Goal: Transaction & Acquisition: Purchase product/service

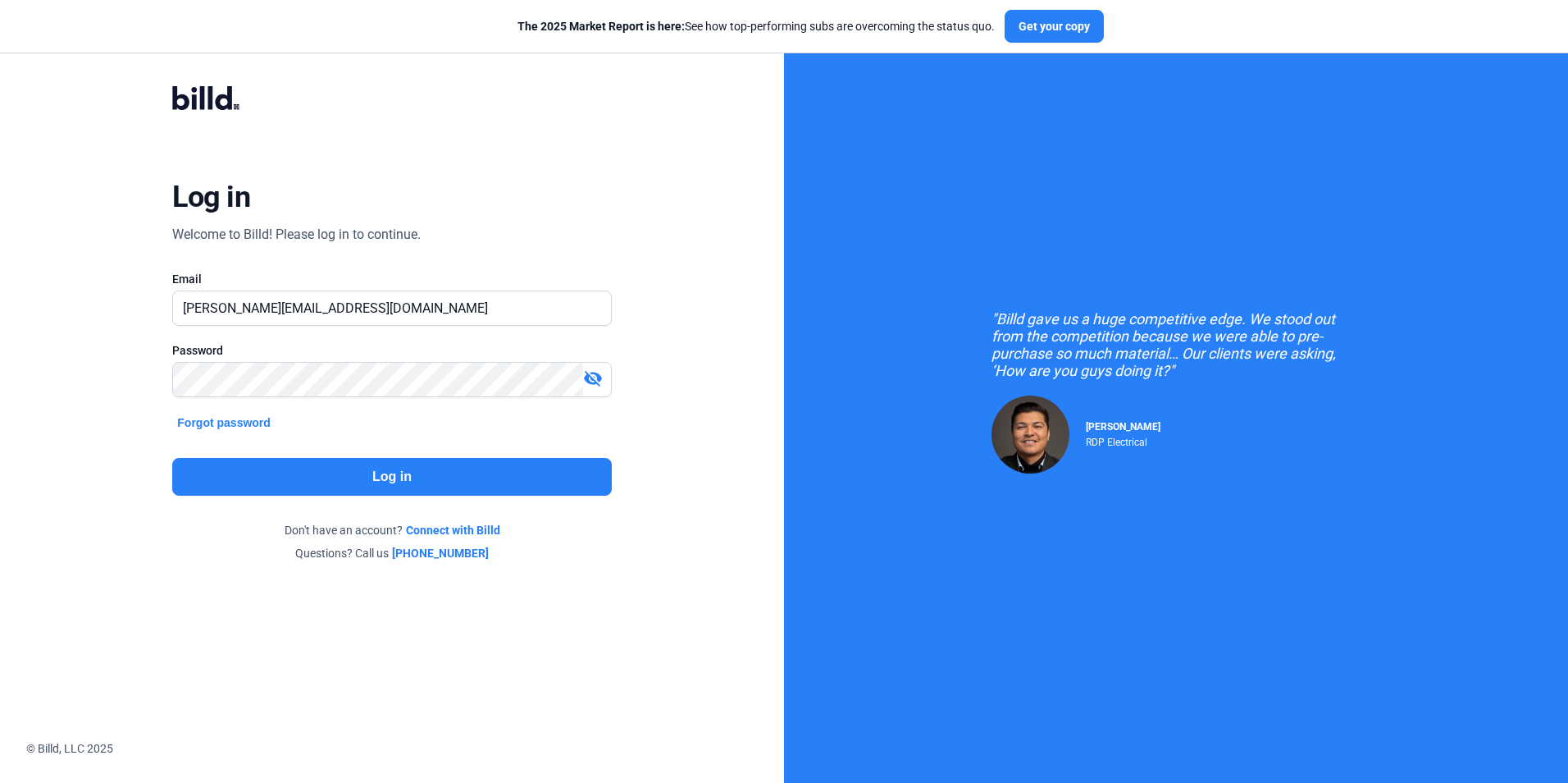
click at [407, 473] on button "Log in" at bounding box center [391, 476] width 439 height 37
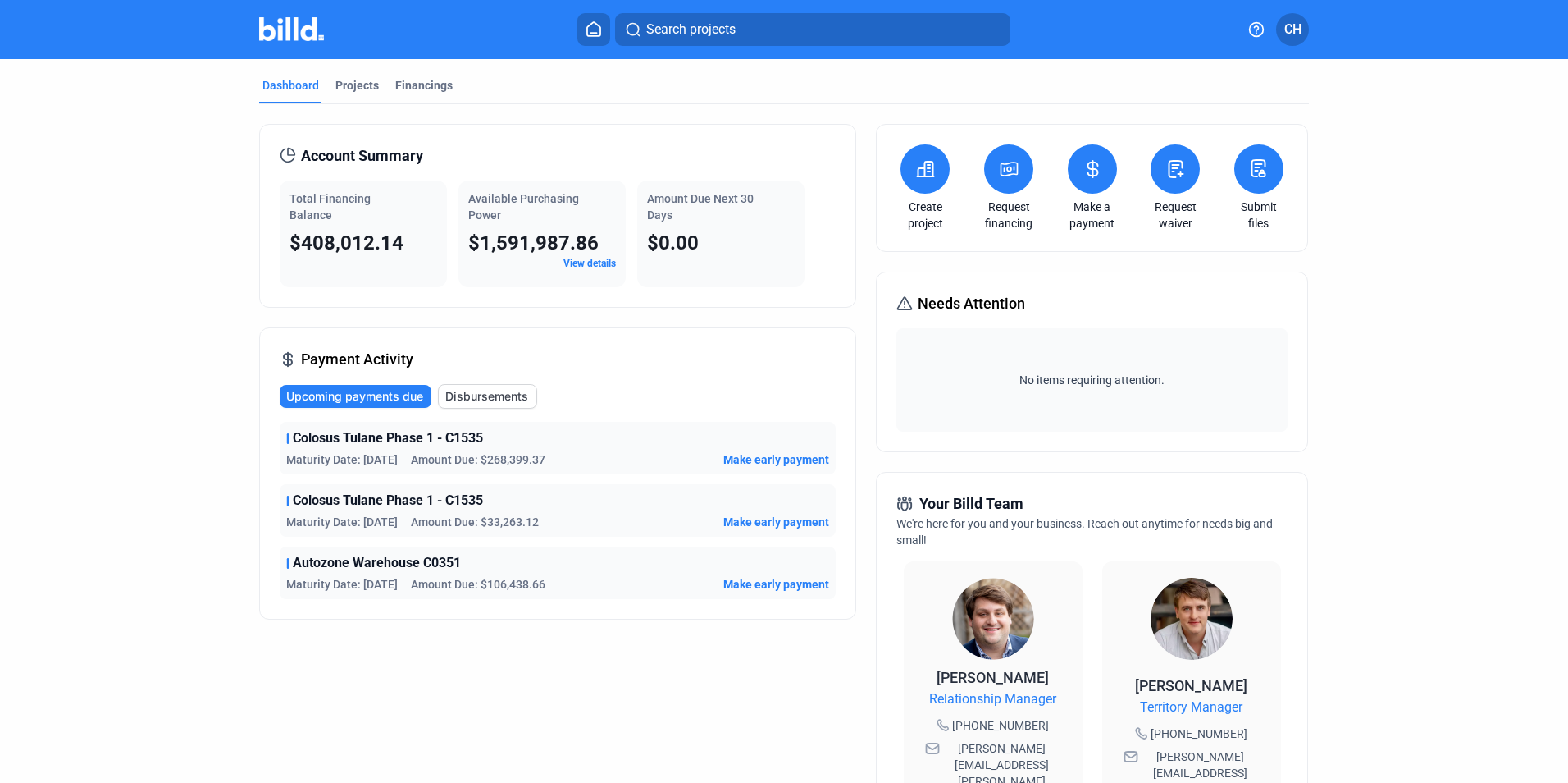
click at [584, 453] on div "Maturity Date: [DATE] Amount Due: $268,399.37 Make early payment" at bounding box center [557, 460] width 543 height 17
click at [306, 435] on span "Colosus Tulane Phase 1 - C1535" at bounding box center [387, 438] width 190 height 20
click at [498, 392] on span "Disbursements" at bounding box center [487, 396] width 83 height 17
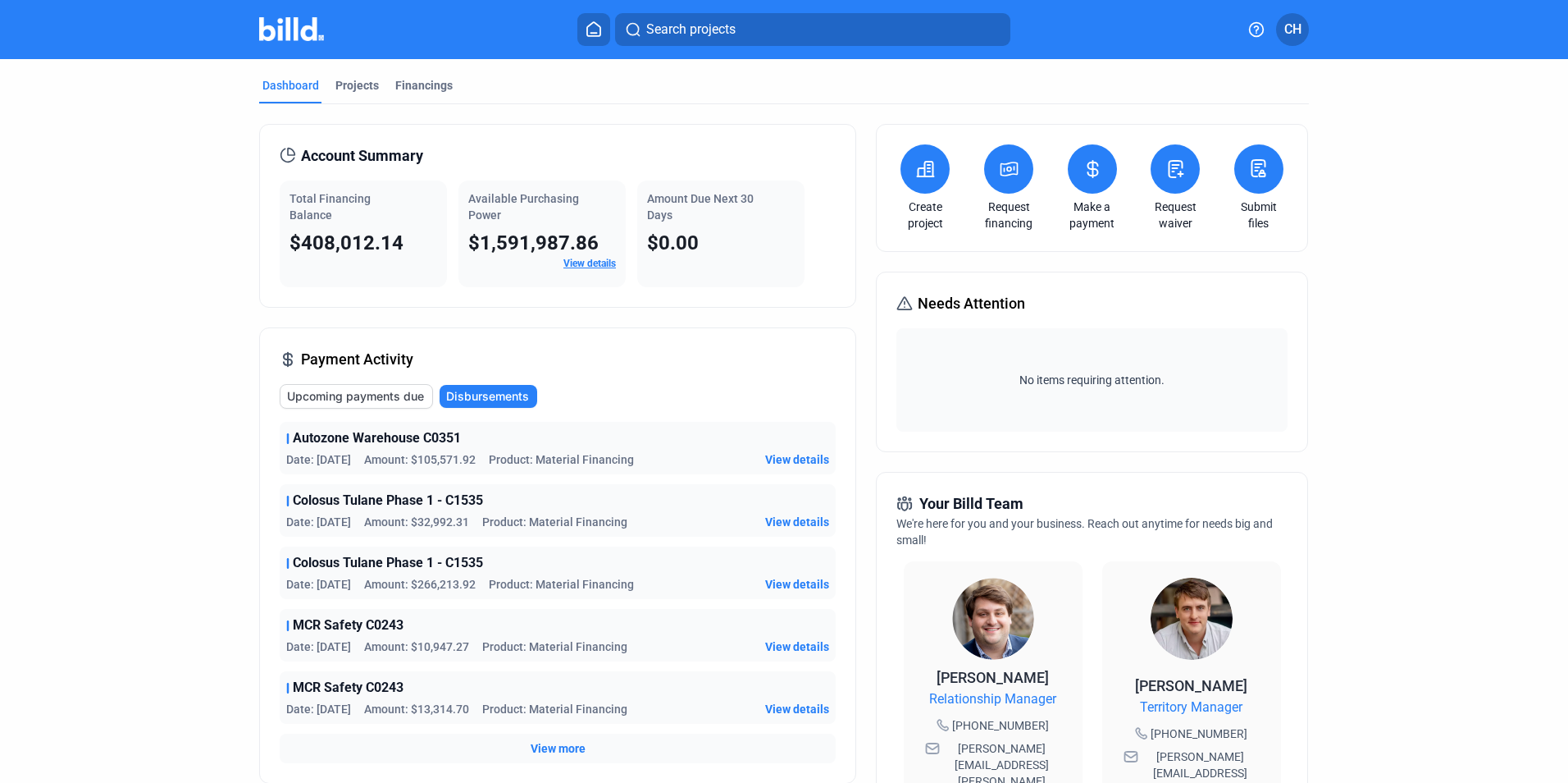
click at [1095, 171] on icon at bounding box center [1093, 169] width 21 height 20
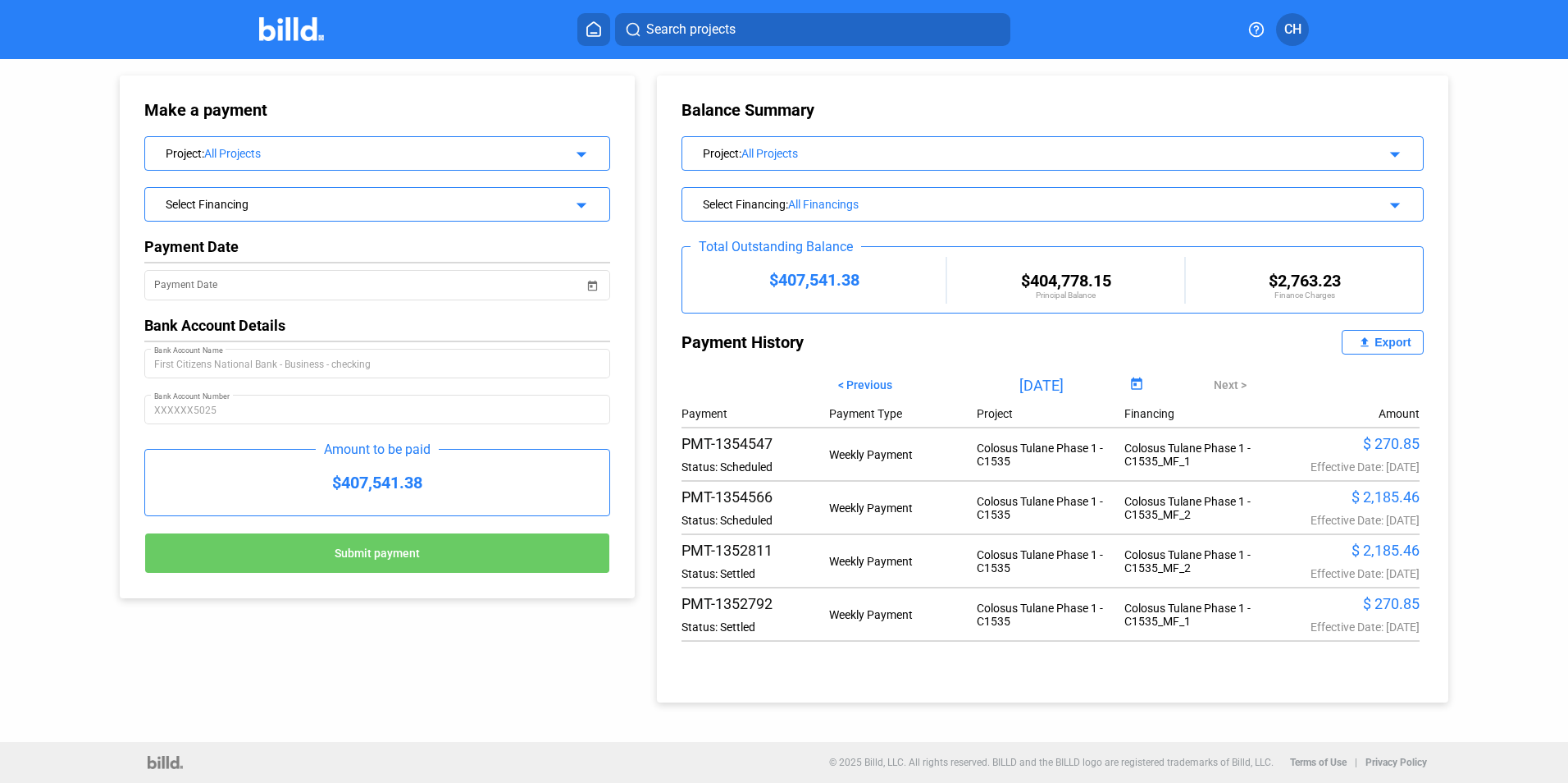
click at [422, 154] on div "All Projects" at bounding box center [375, 153] width 343 height 13
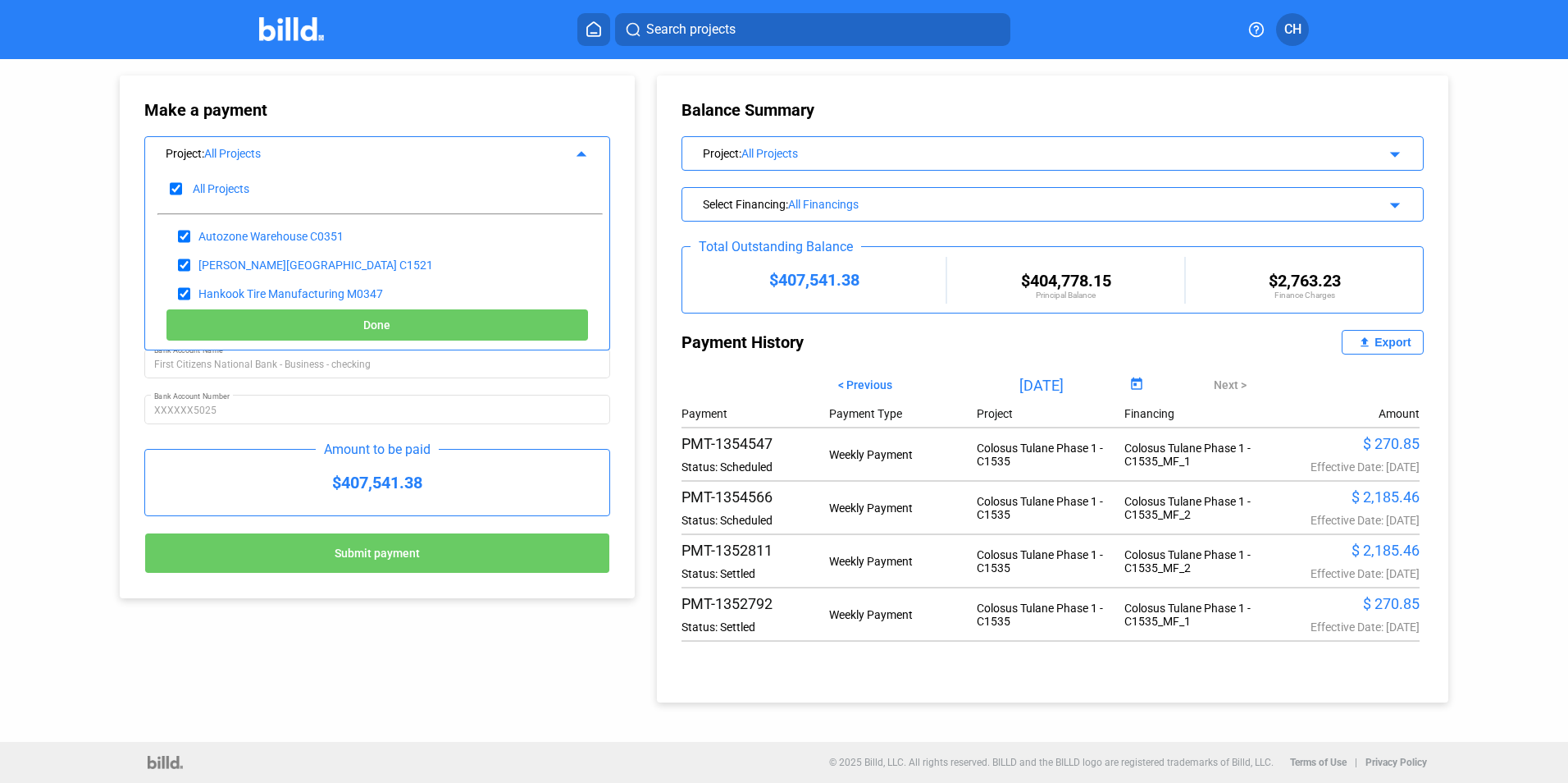
click at [64, 338] on div "Make a payment Project : All Projects arrow_drop_up All Projects Autozone Wareh…" at bounding box center [784, 400] width 1568 height 682
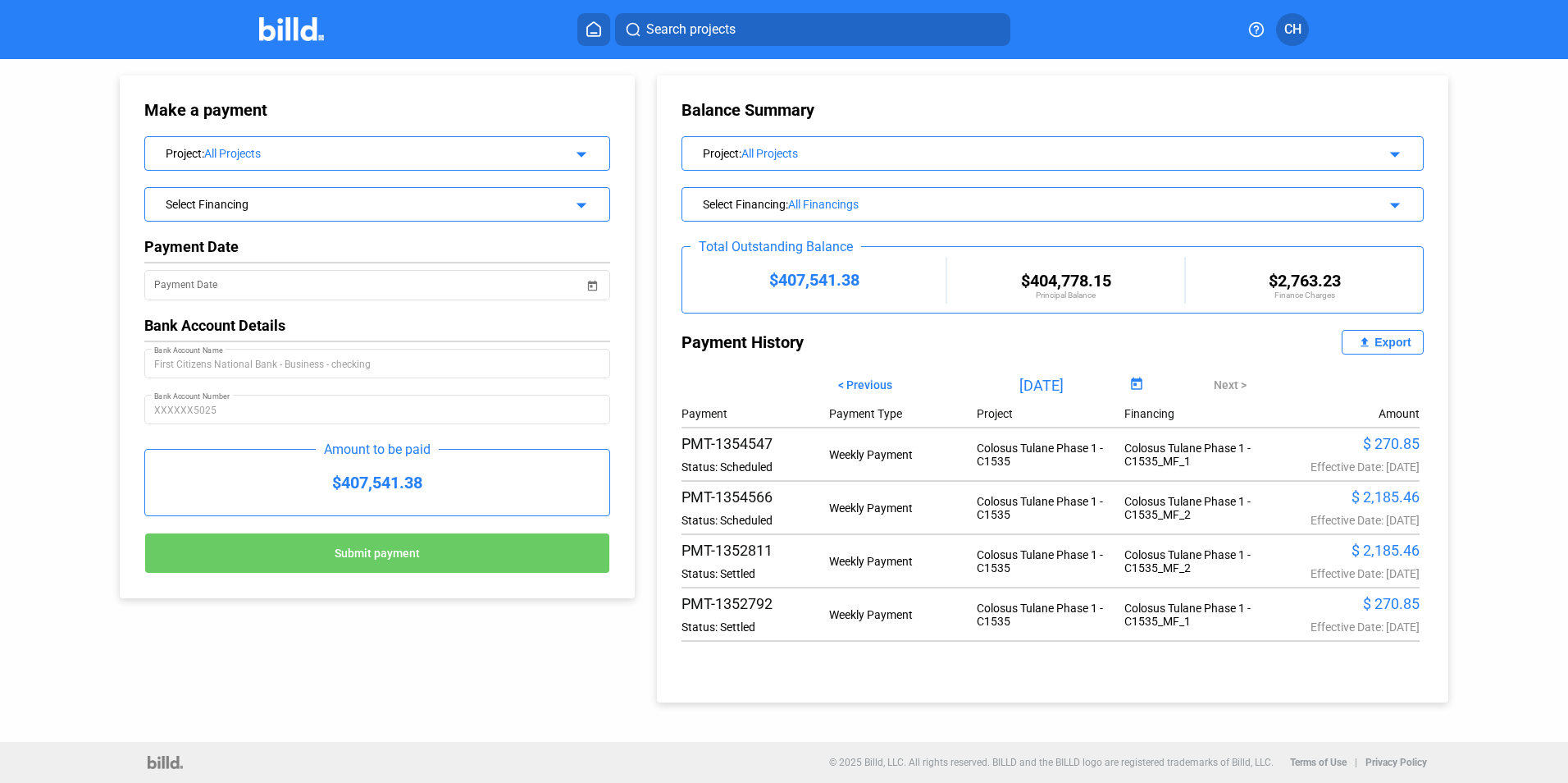
click at [587, 27] on icon at bounding box center [593, 29] width 13 height 14
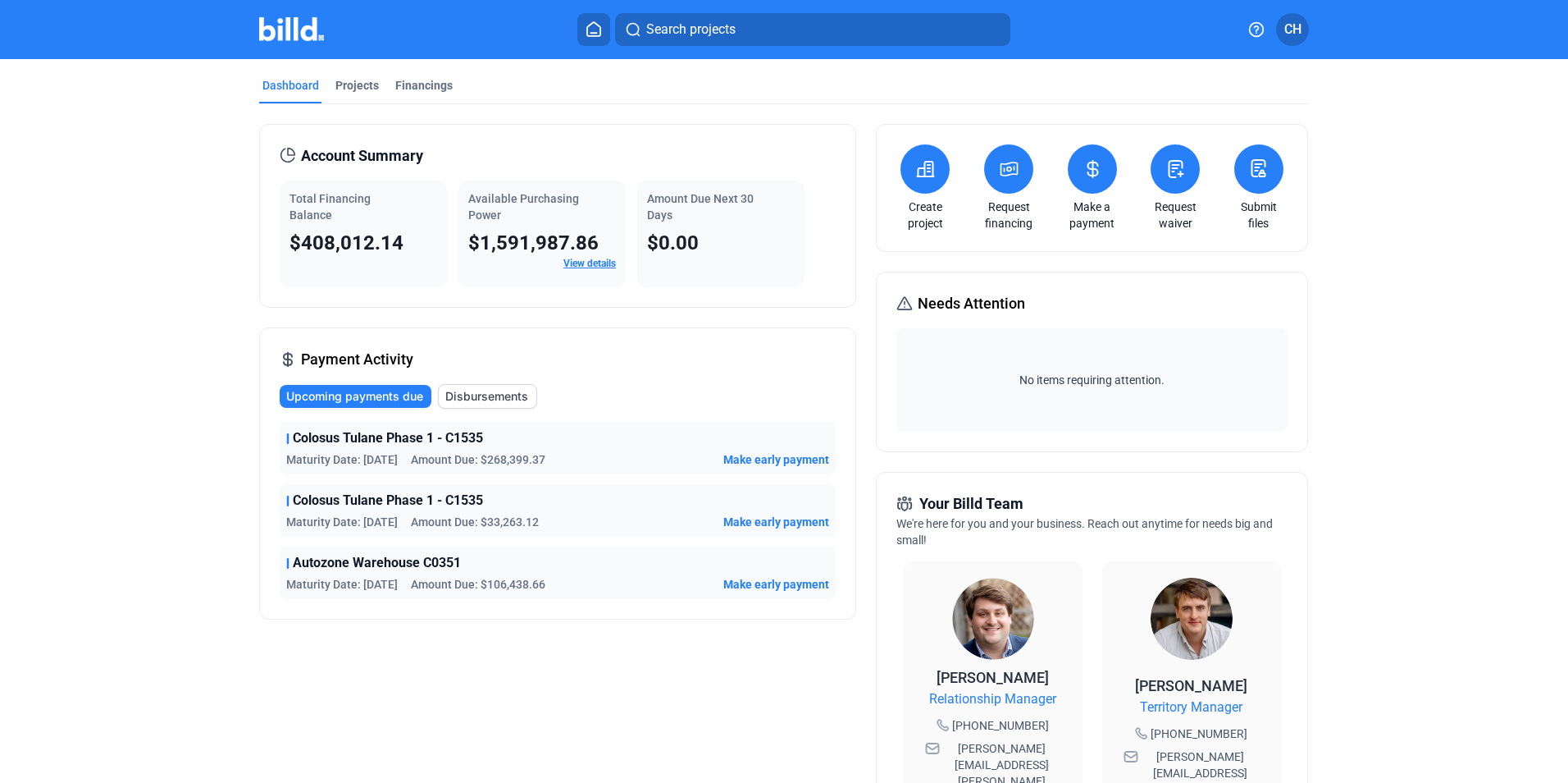
click at [746, 456] on span "Make early payment" at bounding box center [776, 460] width 105 height 17
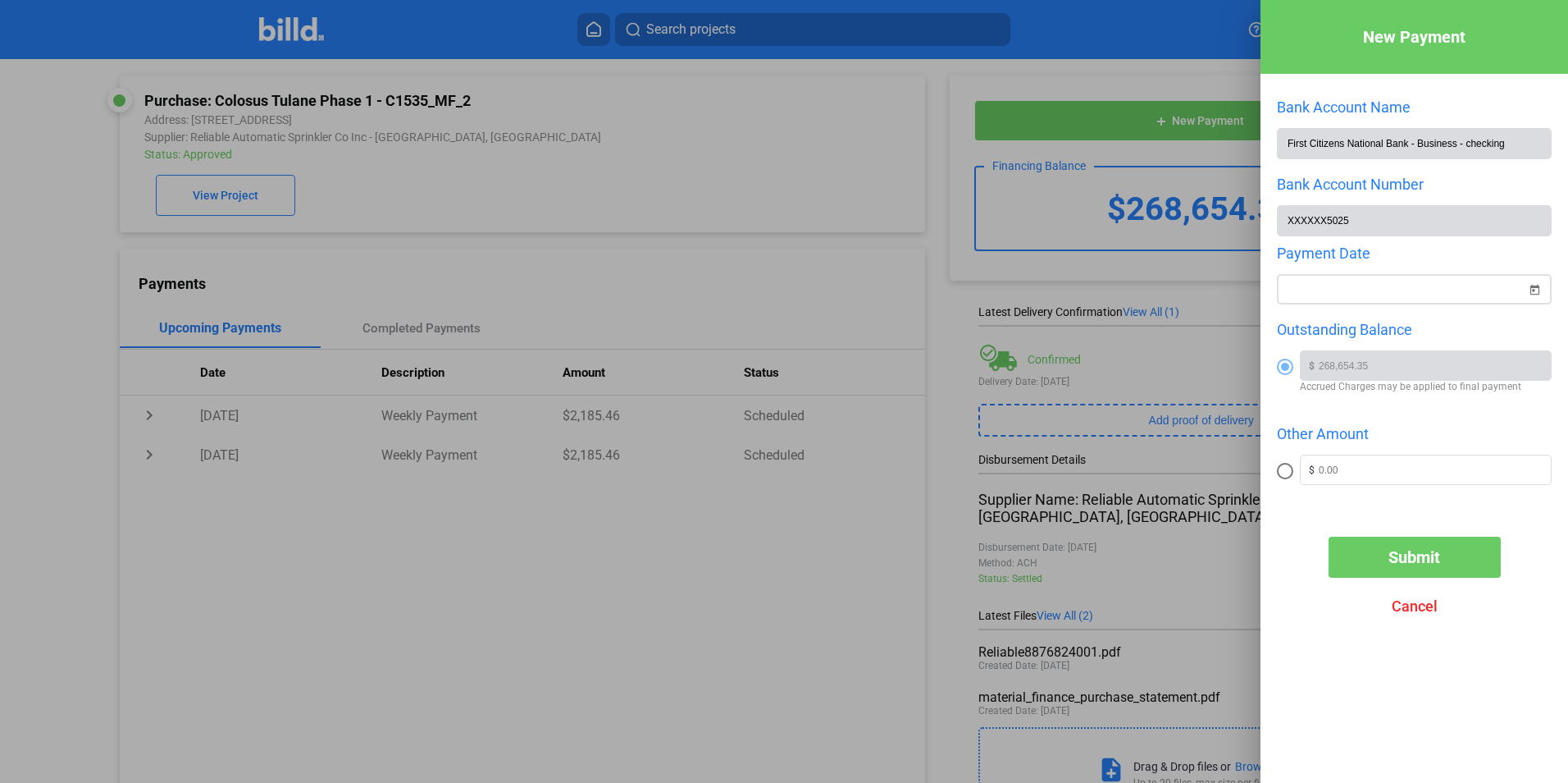
click at [1534, 286] on span "Open calendar" at bounding box center [1534, 280] width 39 height 39
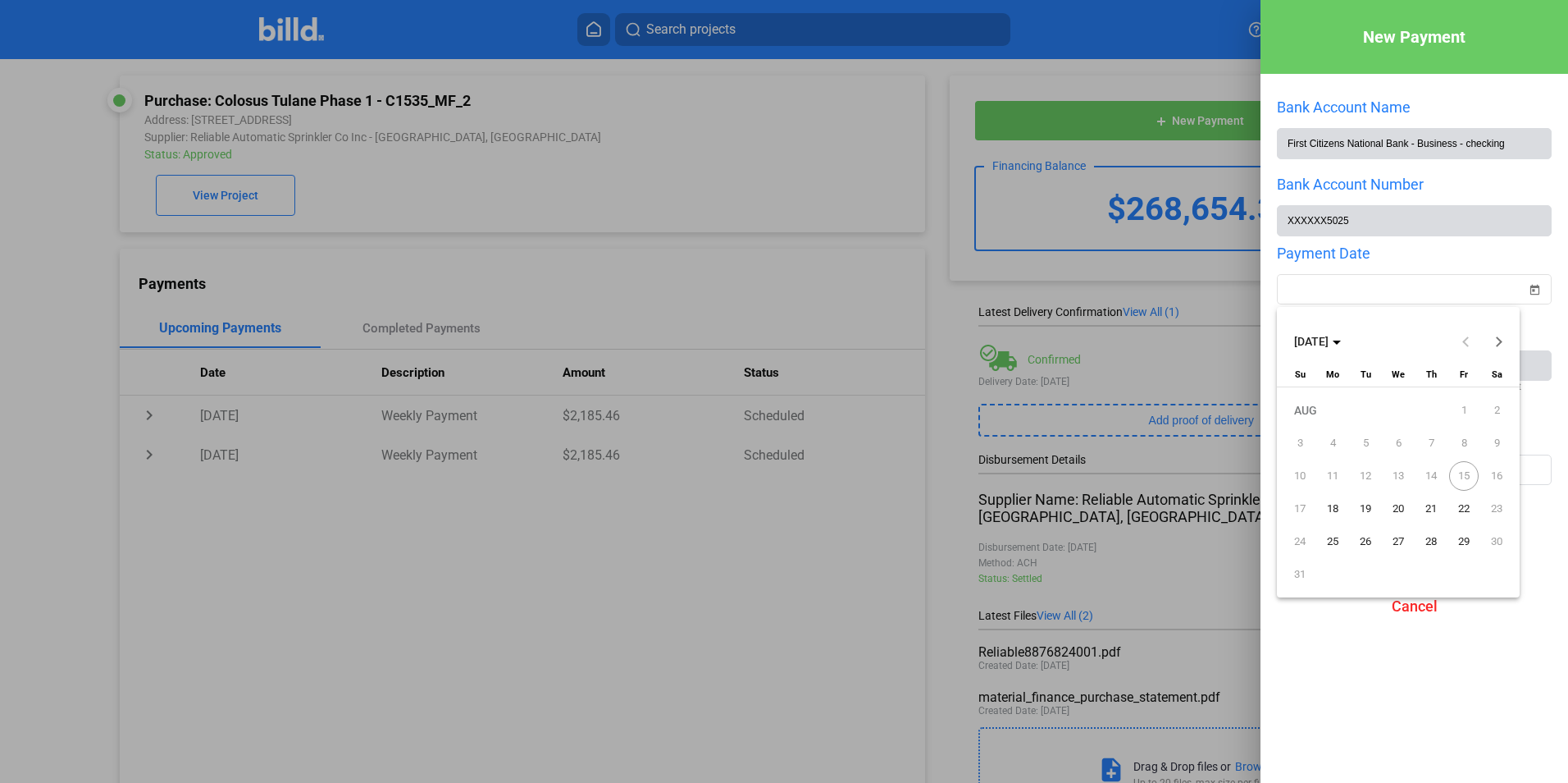
click at [1332, 506] on span "18" at bounding box center [1332, 509] width 30 height 30
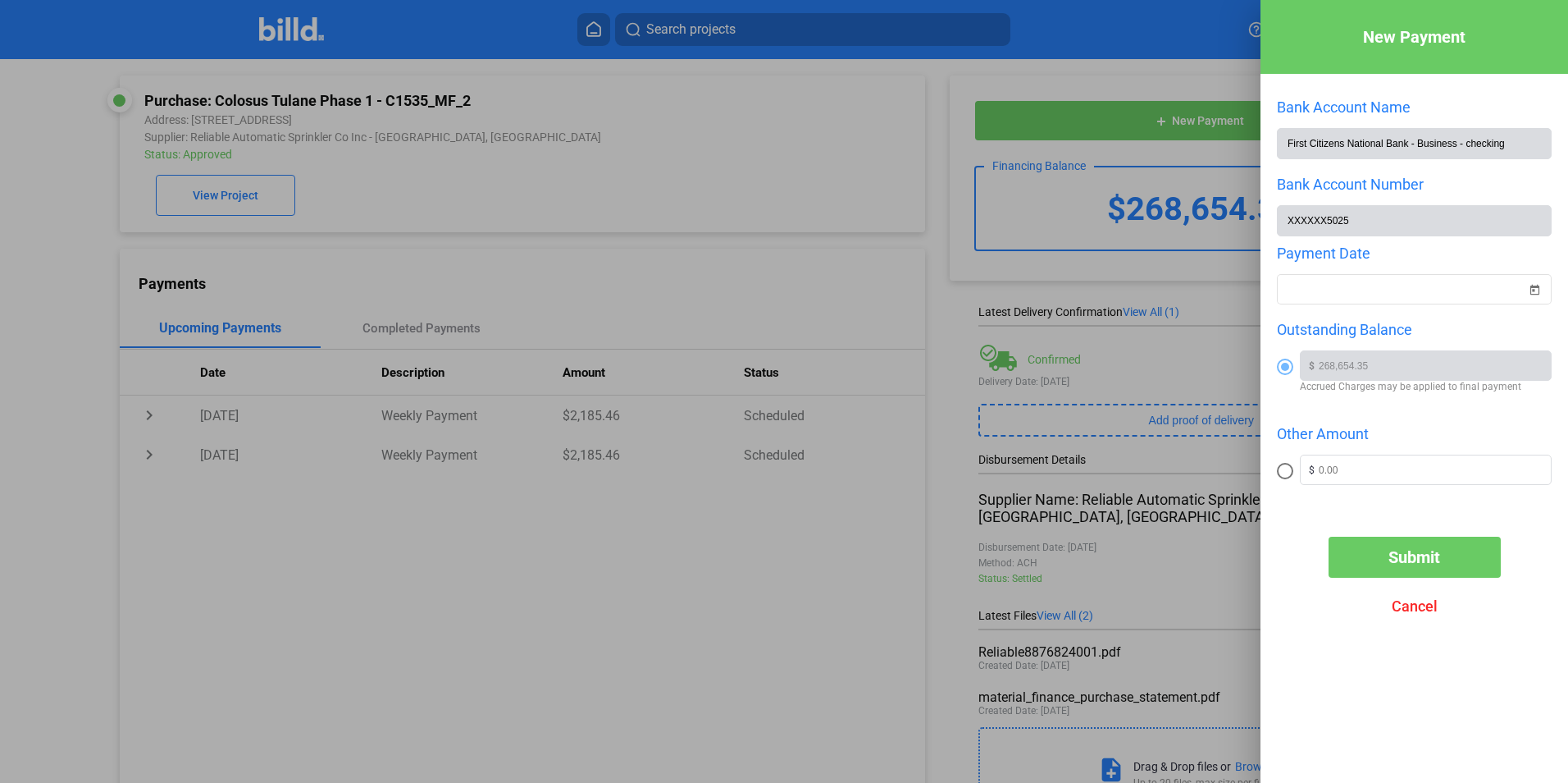
click at [1415, 559] on span "Submit" at bounding box center [1414, 557] width 51 height 20
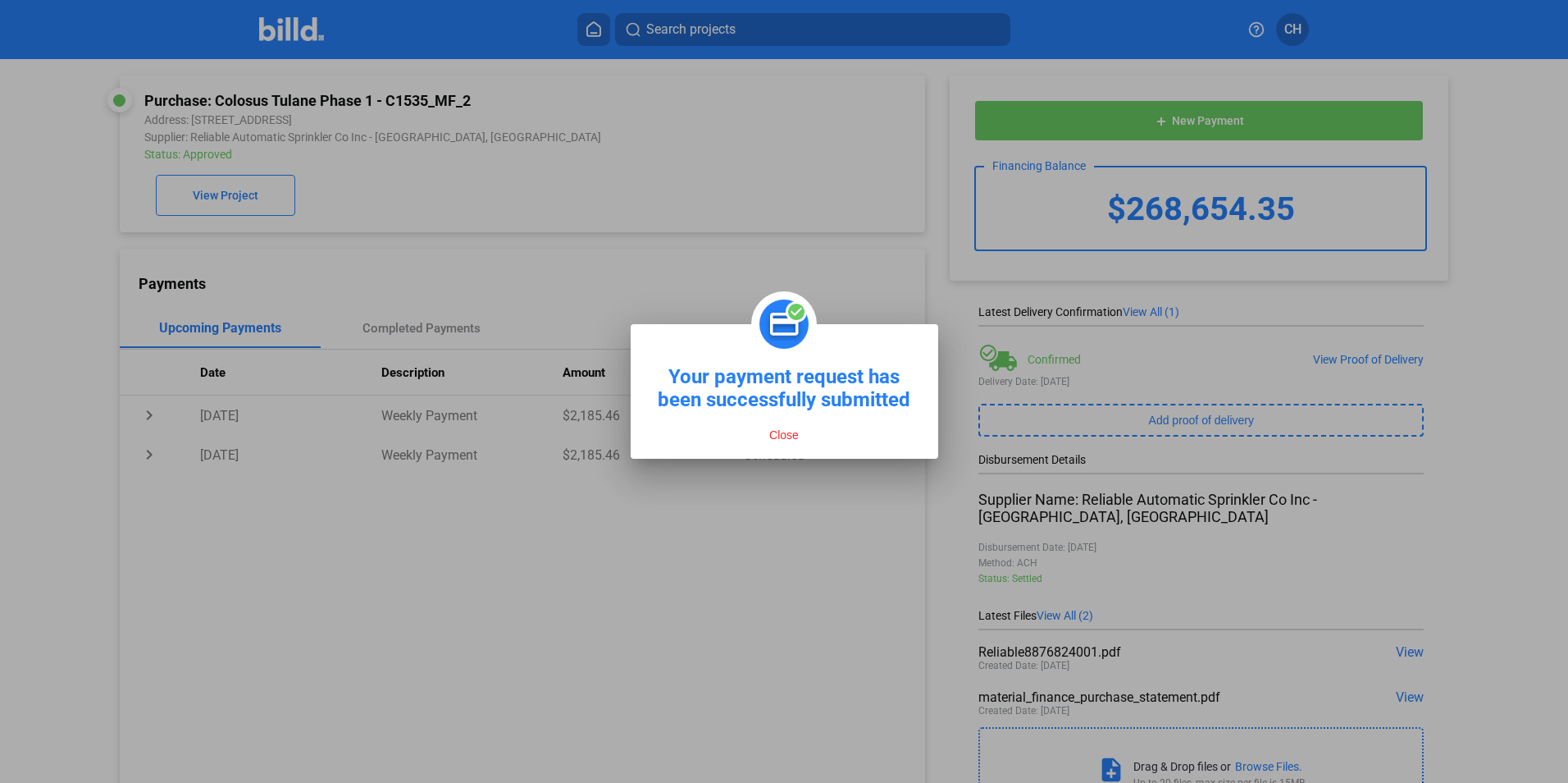
click at [784, 434] on button "Close" at bounding box center [784, 435] width 39 height 15
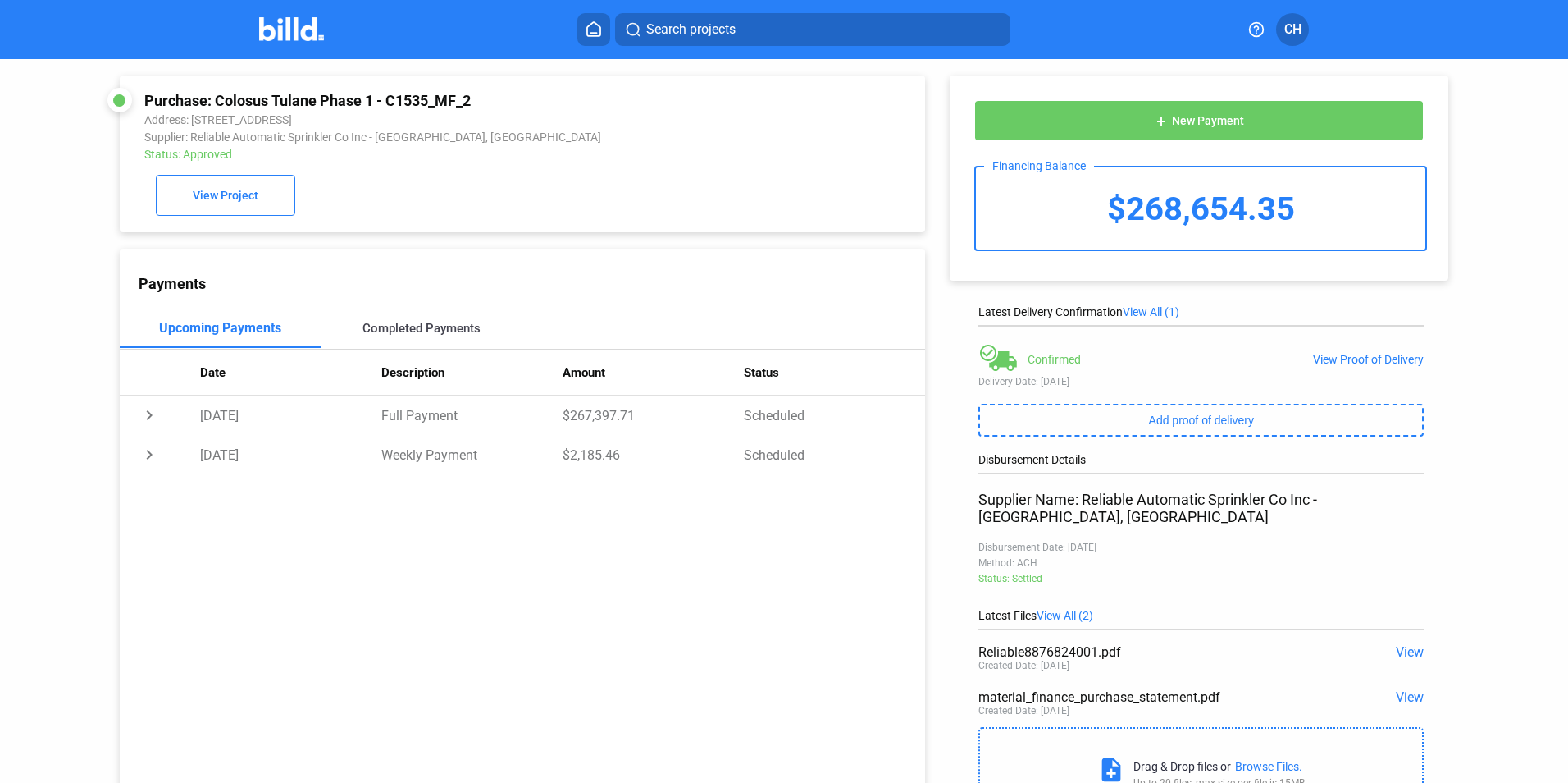
click at [407, 326] on div "Completed Payments" at bounding box center [422, 327] width 118 height 15
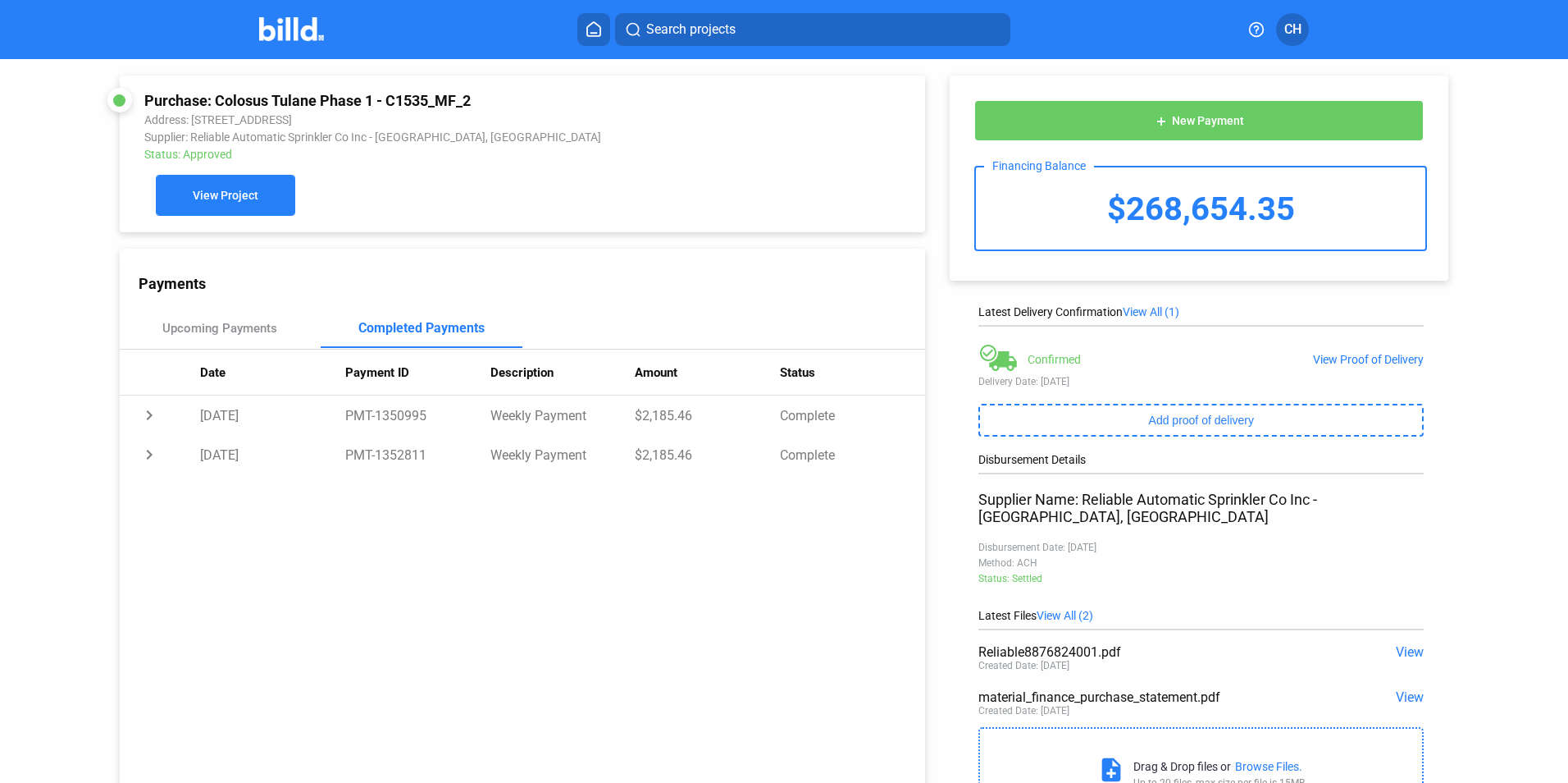
click at [215, 199] on span "View Project" at bounding box center [226, 195] width 66 height 13
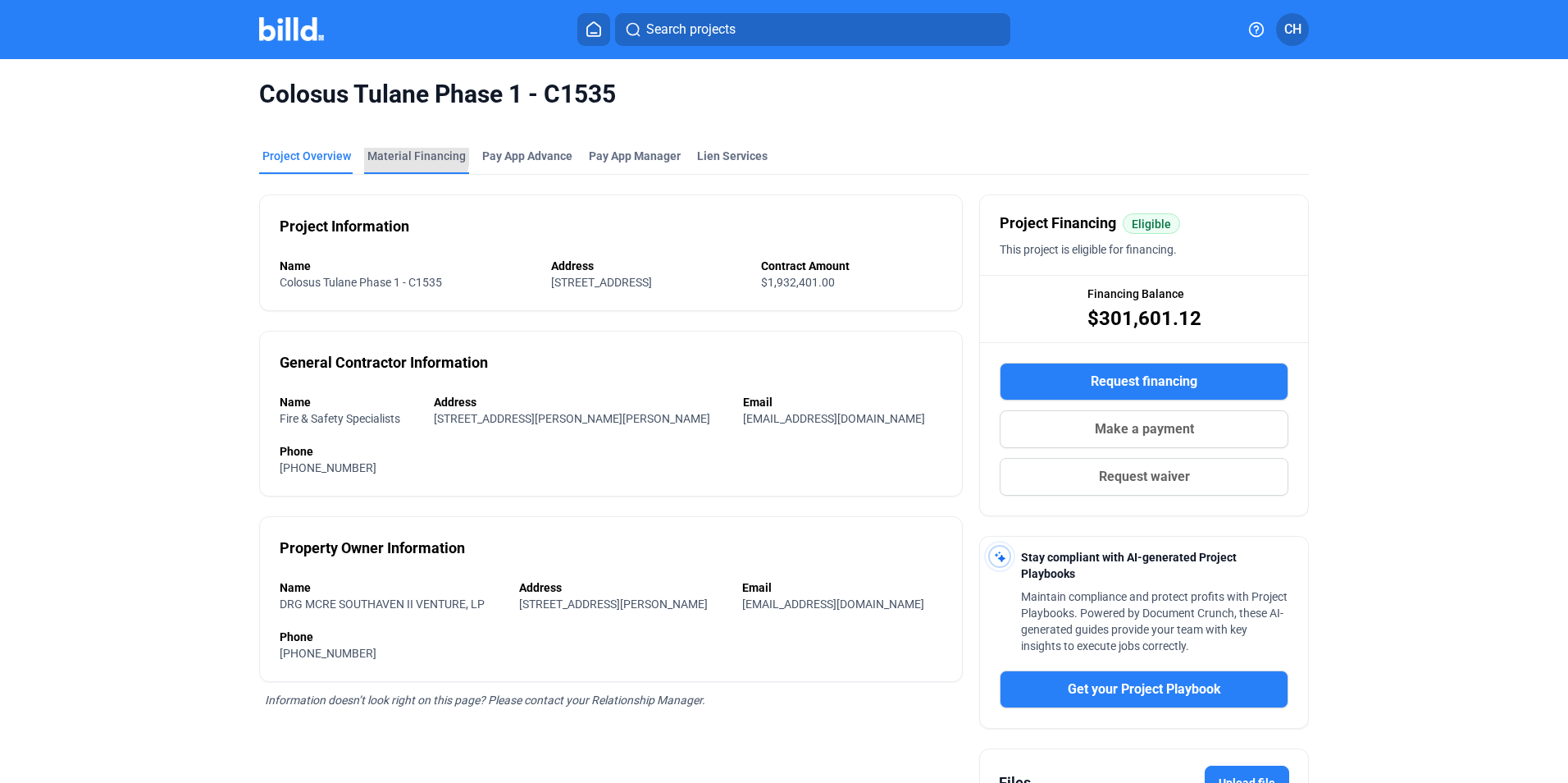
click at [400, 154] on div "Material Financing" at bounding box center [417, 156] width 99 height 17
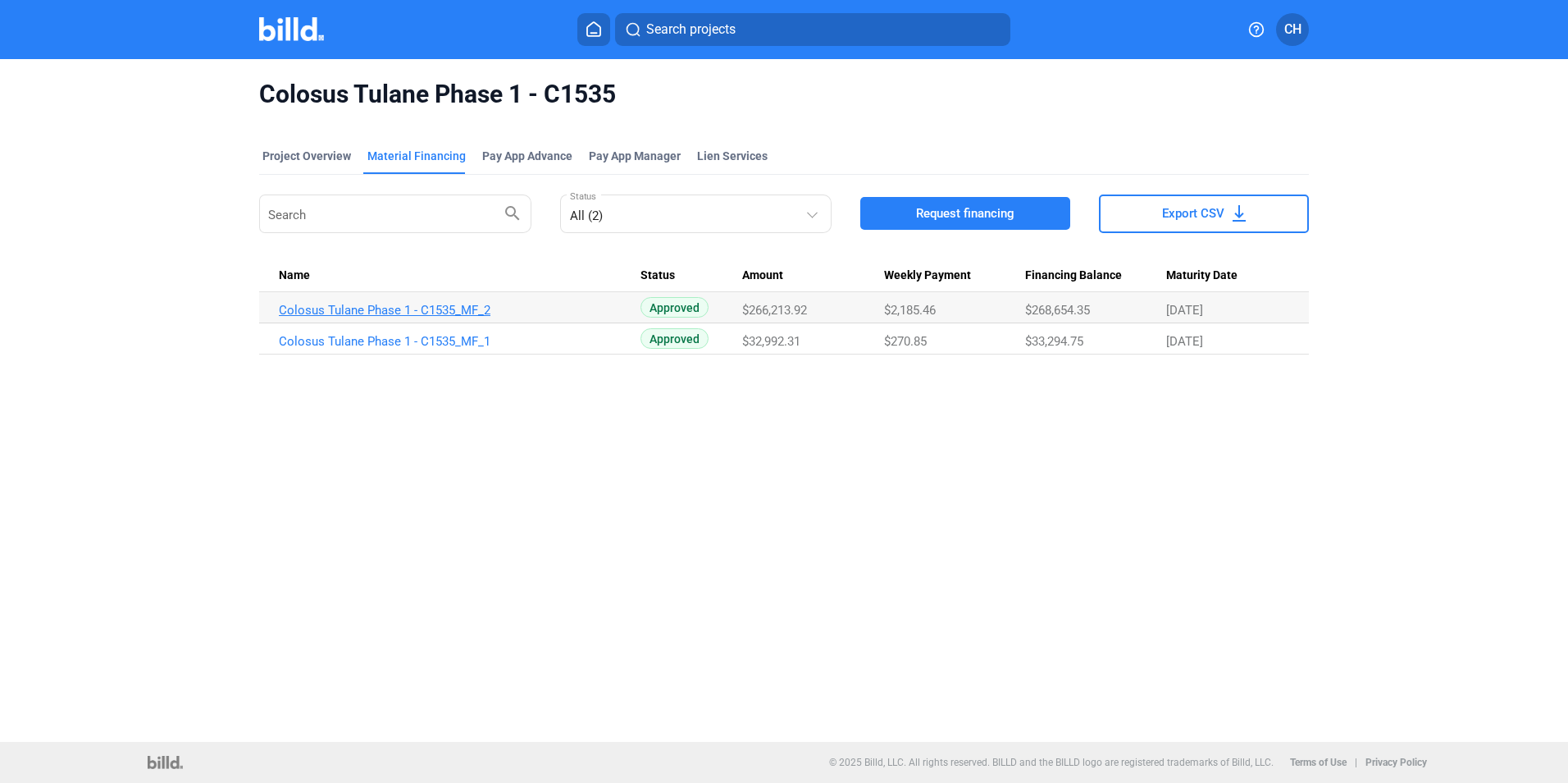
click at [428, 311] on link "Colosus Tulane Phase 1 - C1535_MF_2" at bounding box center [459, 310] width 362 height 15
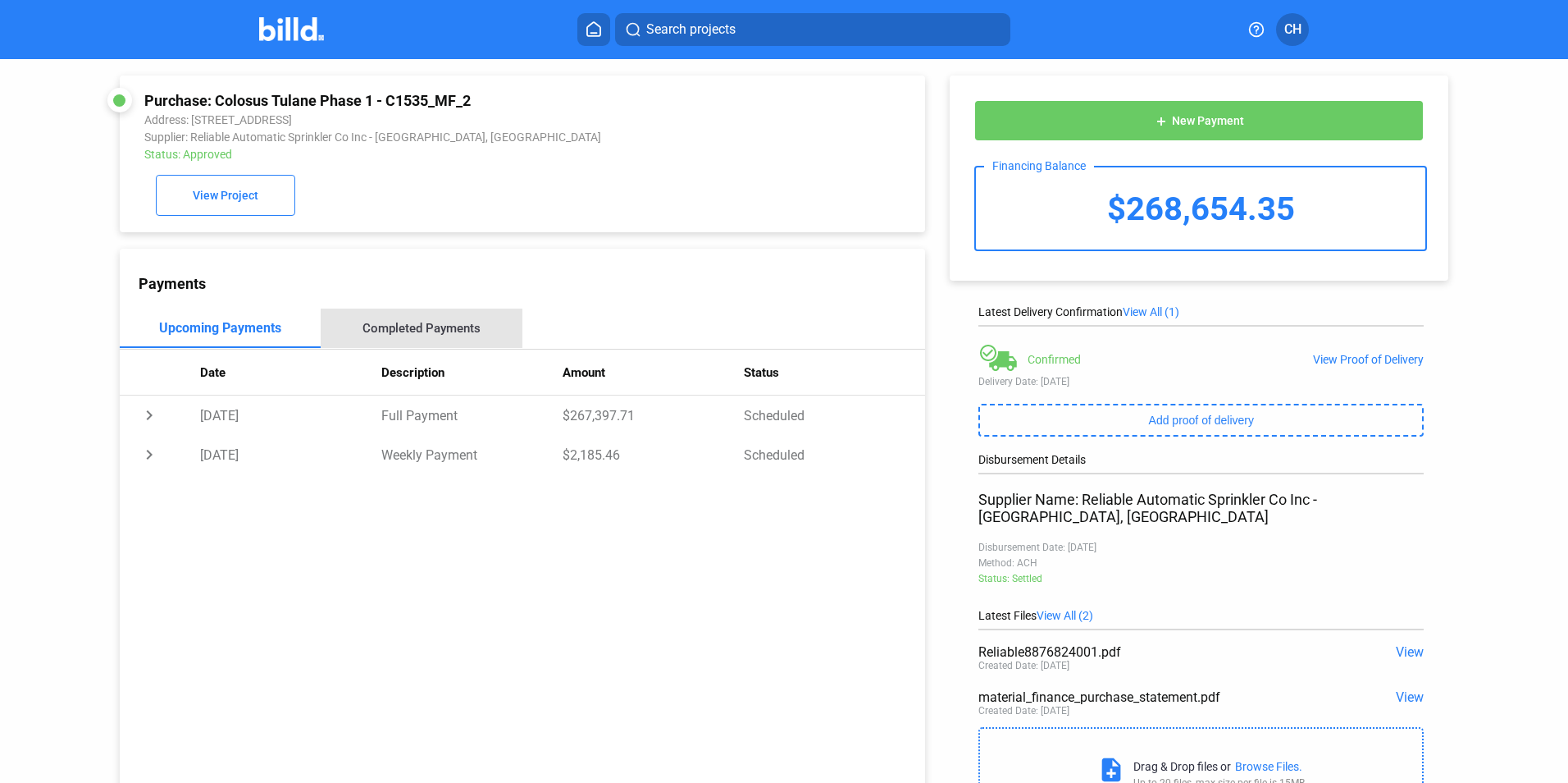
click at [425, 329] on div "Completed Payments" at bounding box center [422, 327] width 118 height 15
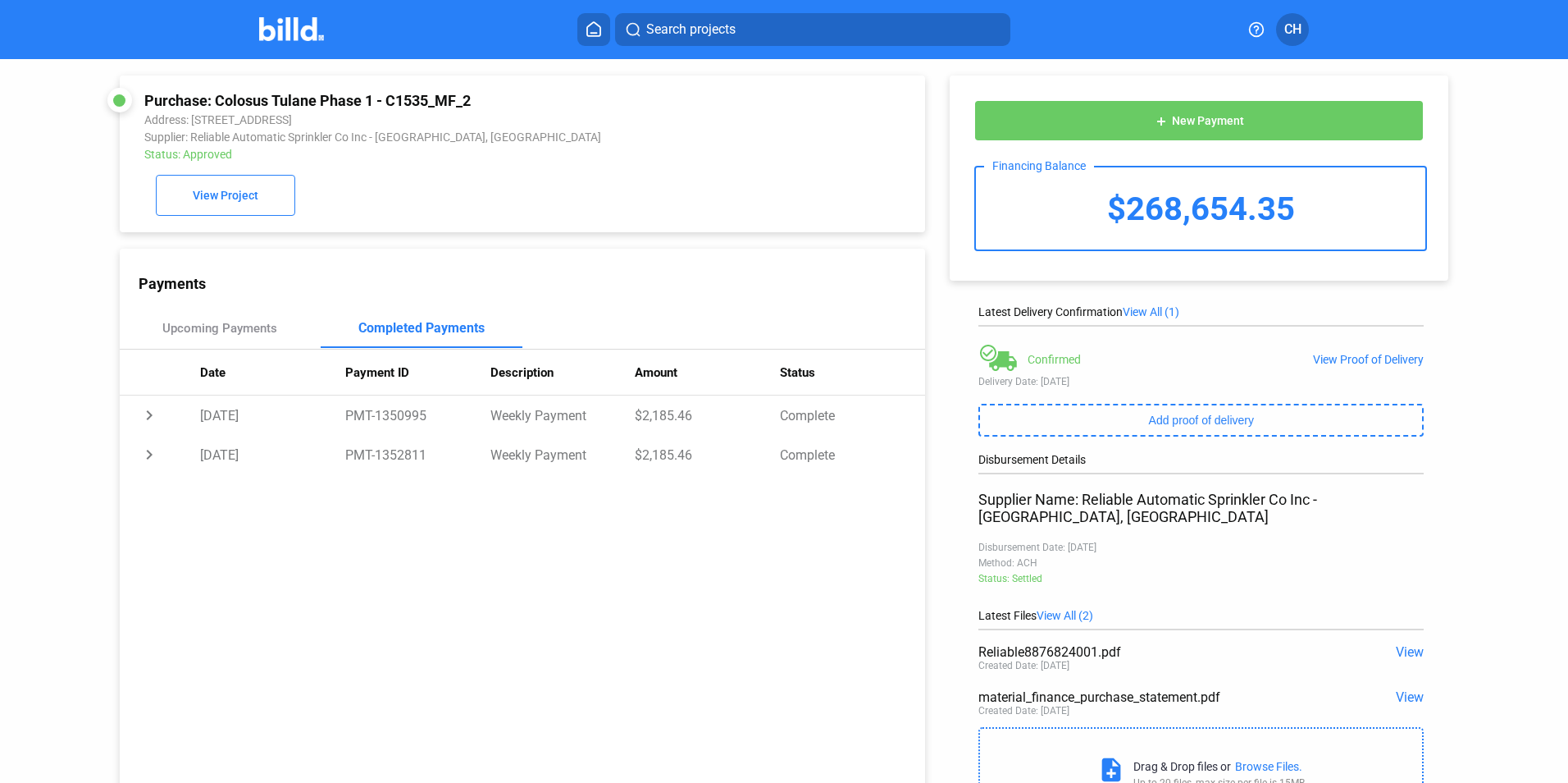
click at [590, 20] on button at bounding box center [593, 29] width 33 height 33
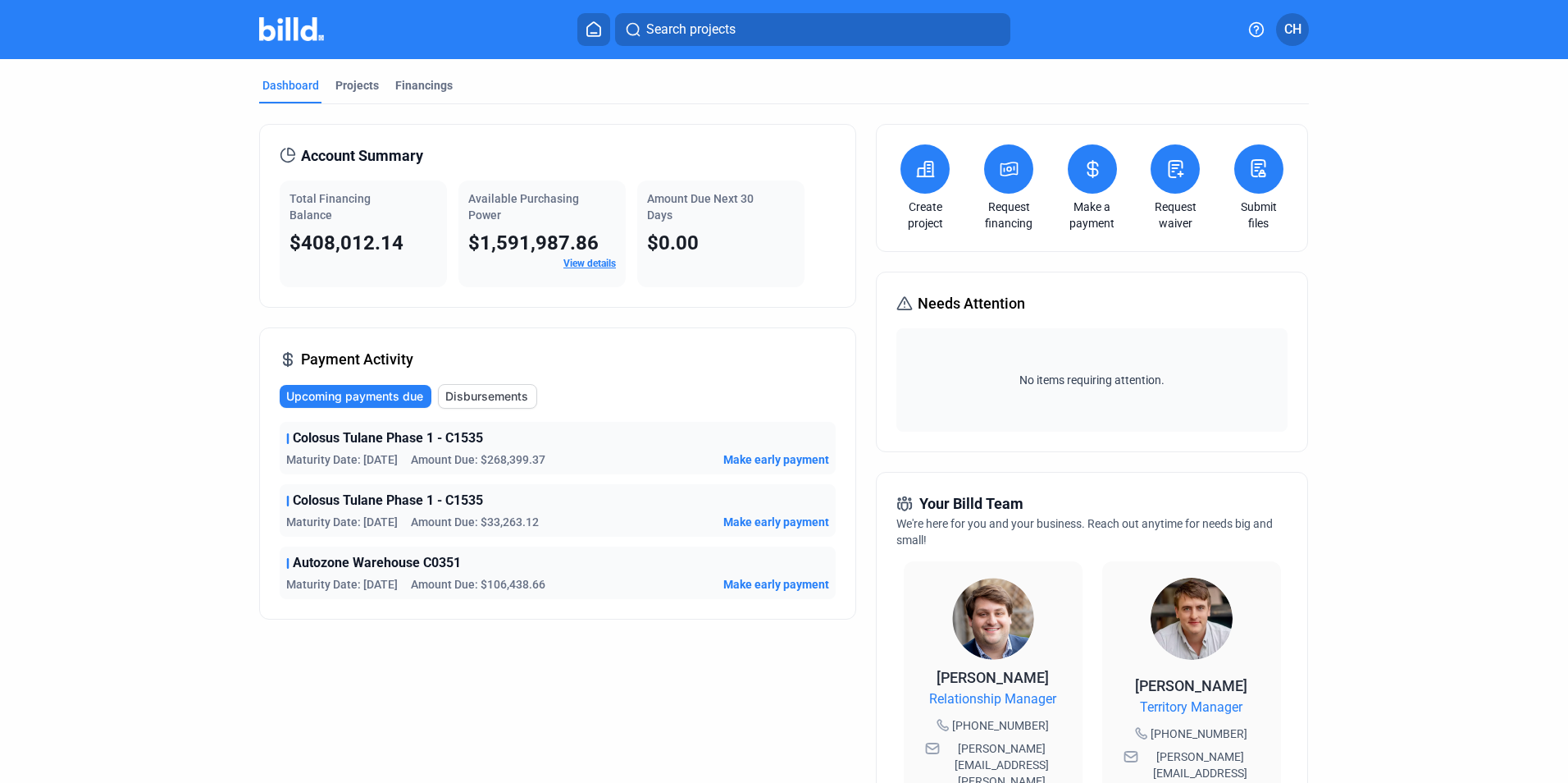
click at [741, 518] on span "Make early payment" at bounding box center [776, 522] width 105 height 17
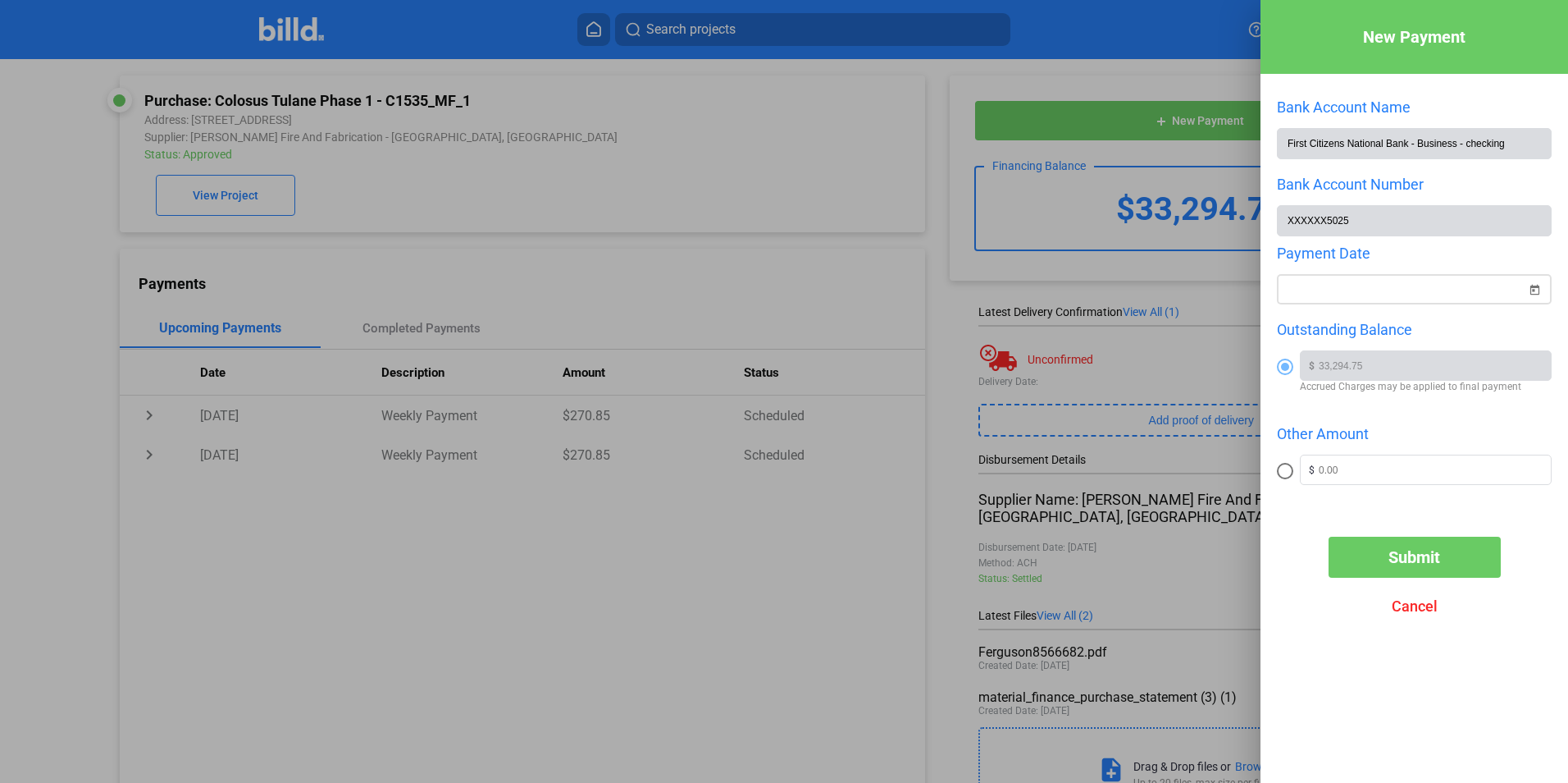
click at [1538, 292] on span "Open calendar" at bounding box center [1534, 280] width 39 height 39
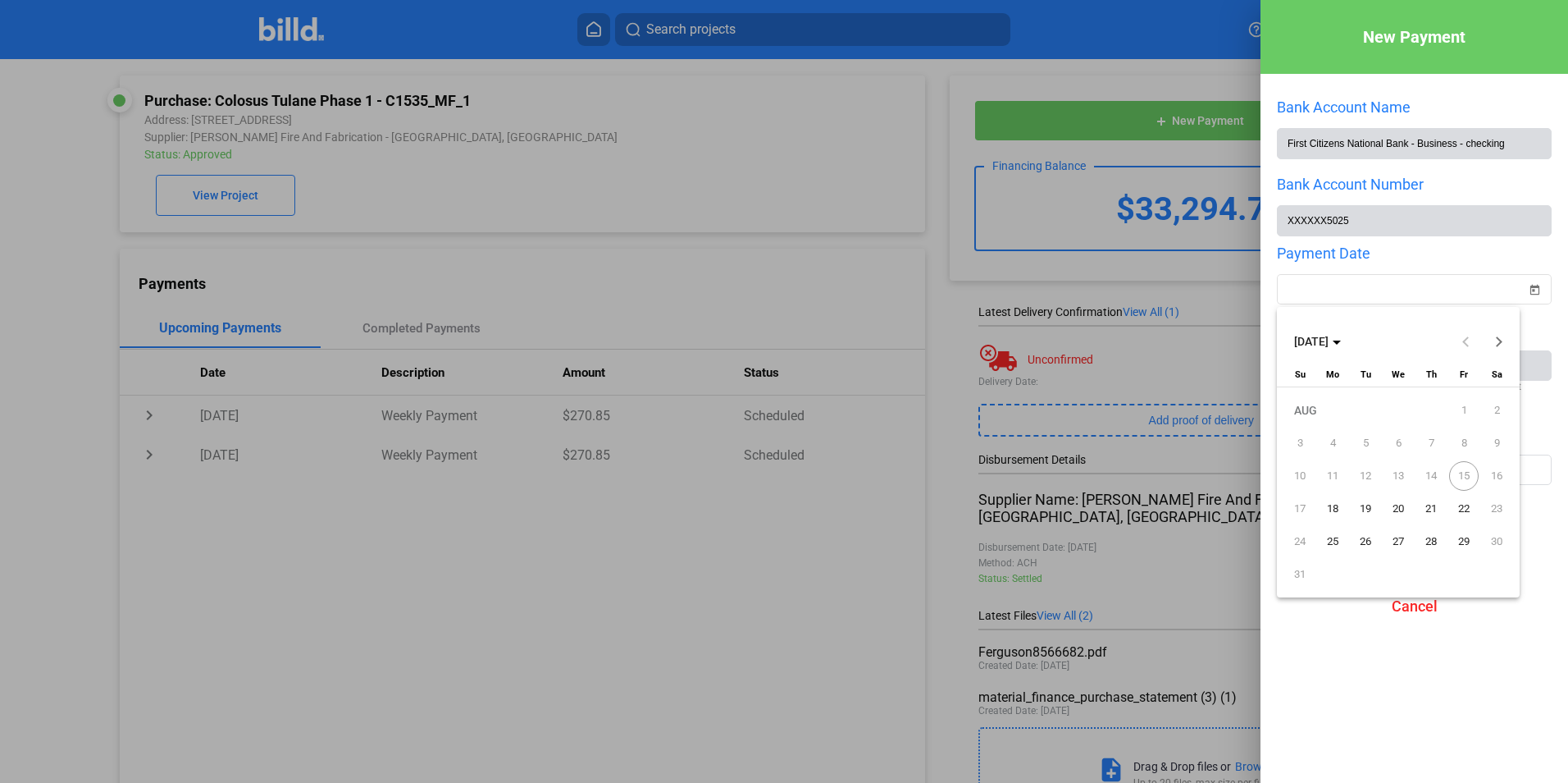
click at [1337, 507] on span "18" at bounding box center [1332, 509] width 30 height 30
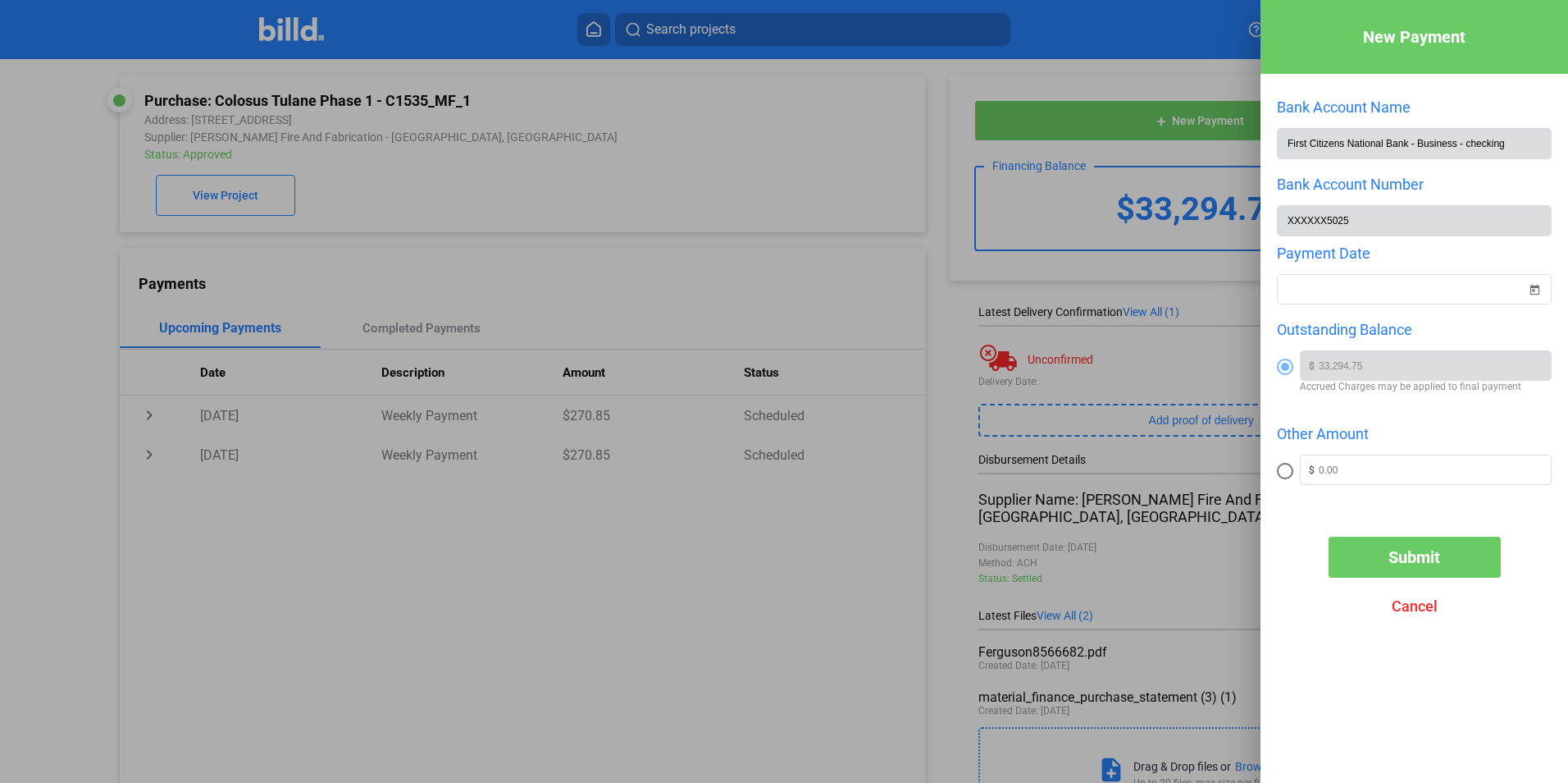
click at [1400, 552] on span "Submit" at bounding box center [1414, 557] width 51 height 20
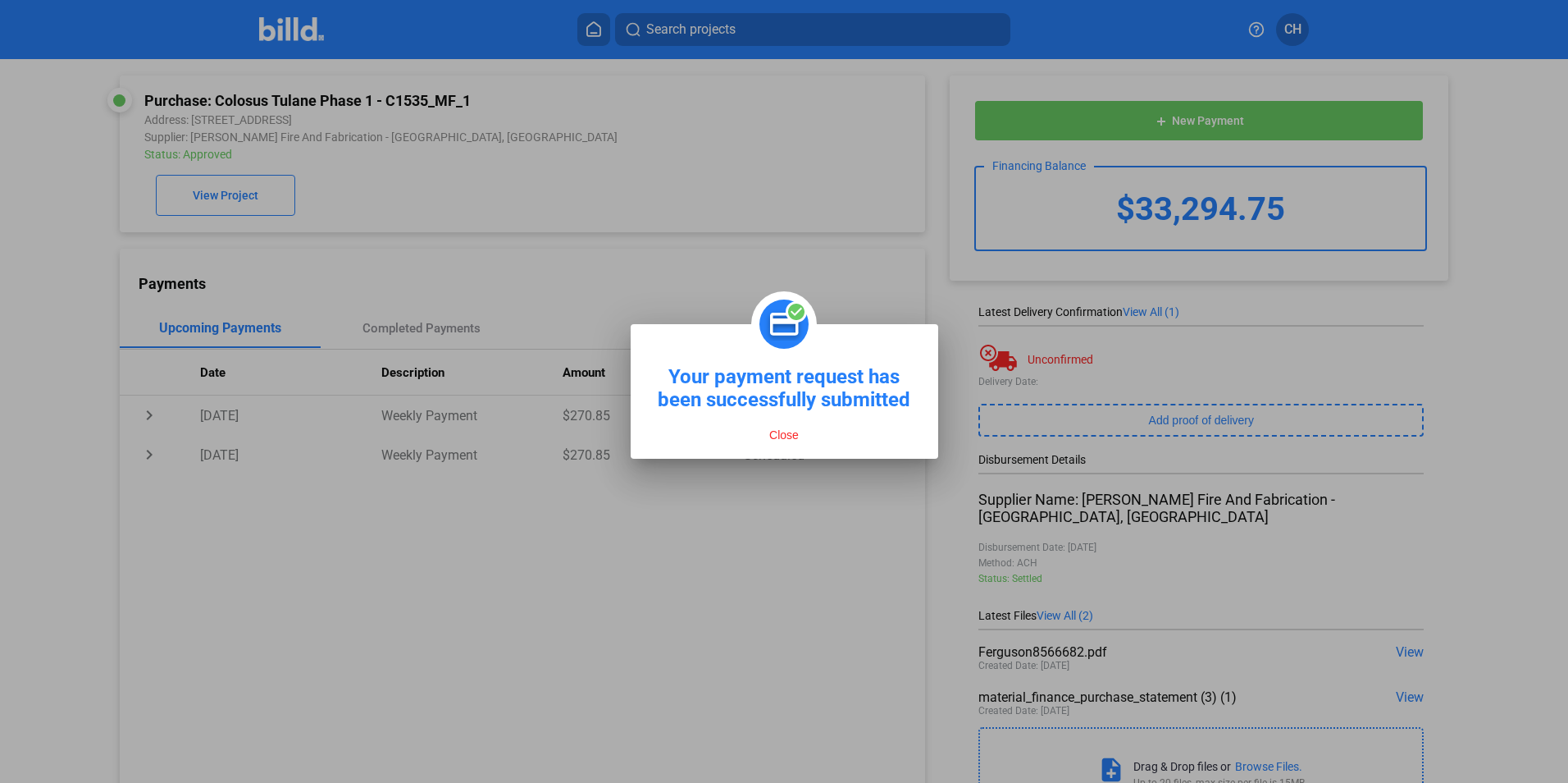
click at [783, 432] on button "Close" at bounding box center [784, 435] width 39 height 15
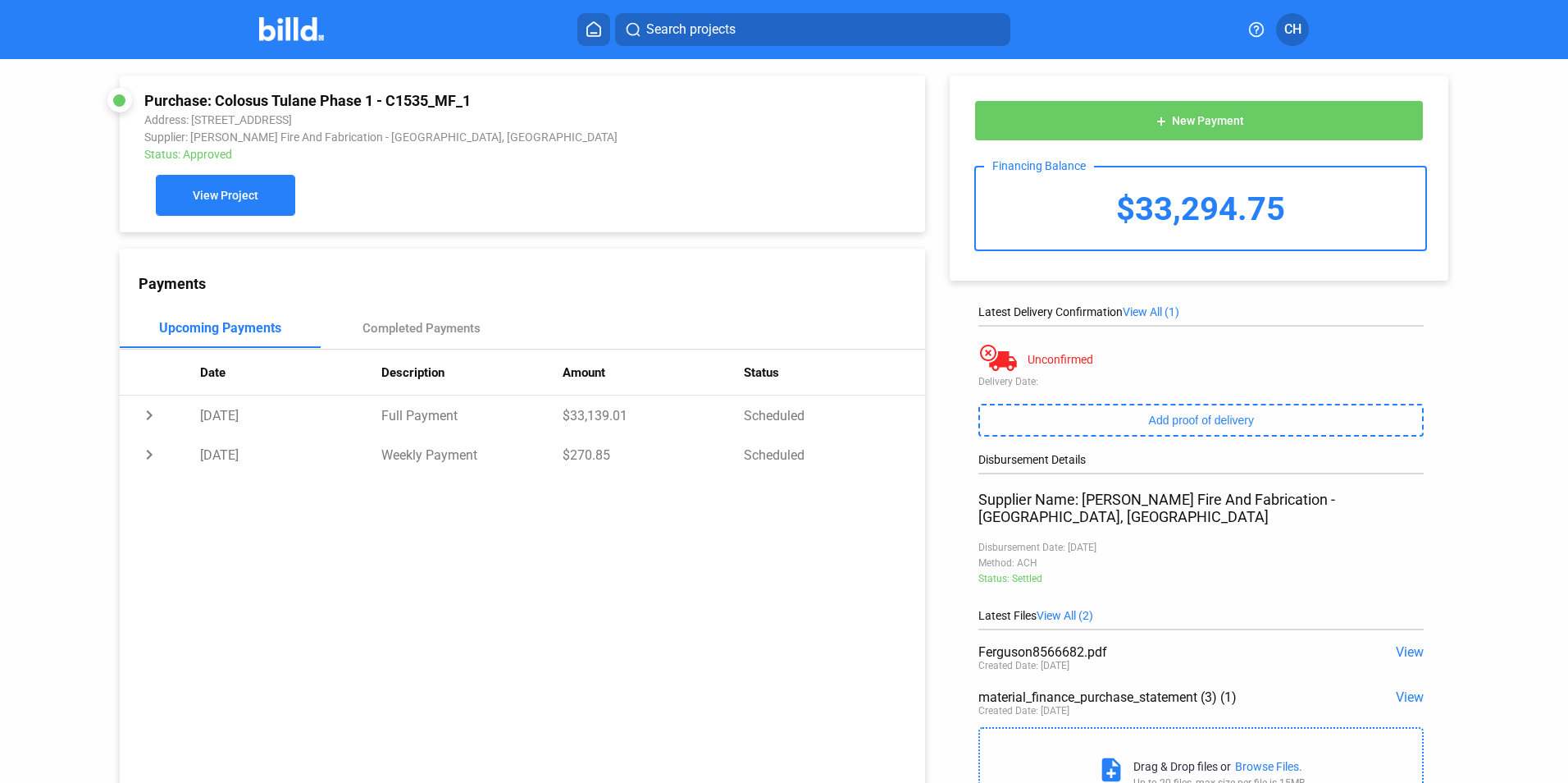
click at [205, 189] on button "View Project" at bounding box center [225, 195] width 139 height 41
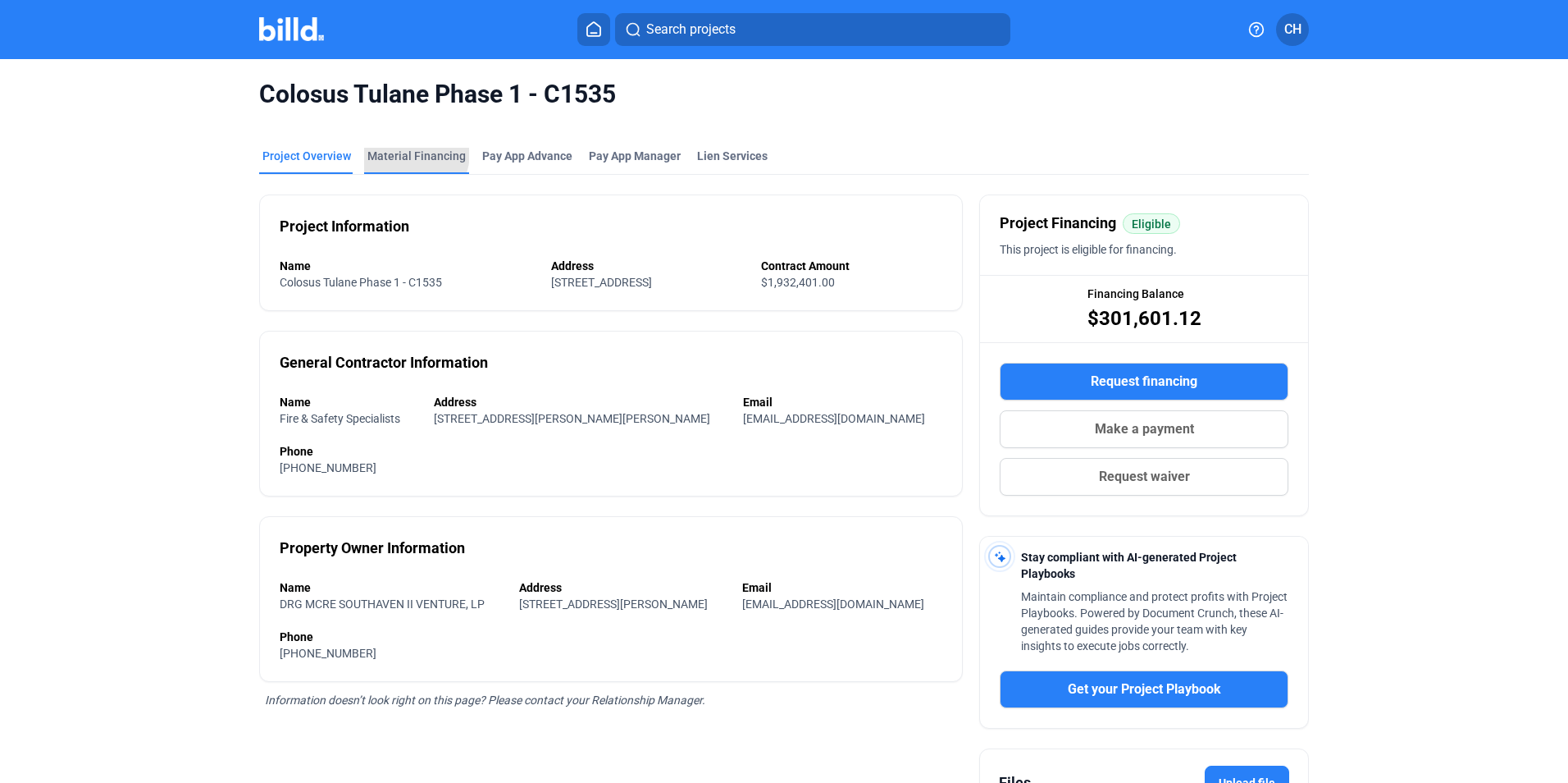
click at [400, 153] on div "Material Financing" at bounding box center [417, 156] width 99 height 17
